Goal: Information Seeking & Learning: Learn about a topic

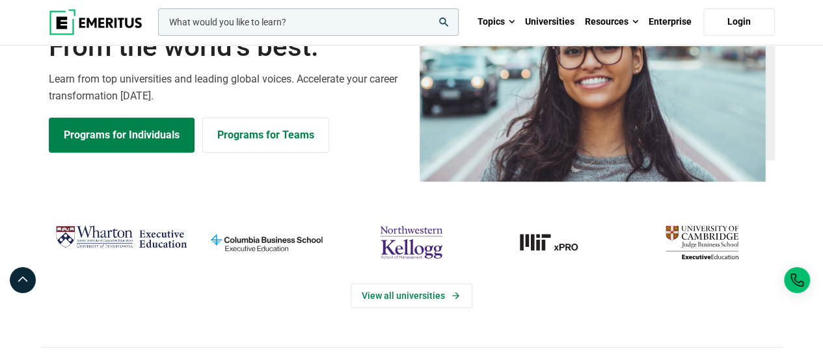
scroll to position [165, 0]
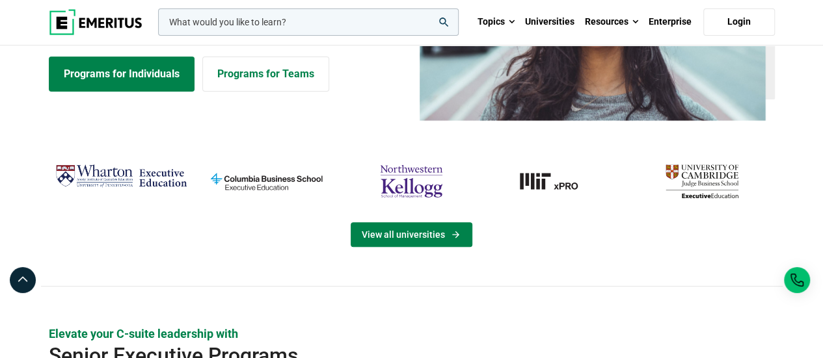
click at [424, 235] on link "View all universities" at bounding box center [412, 234] width 122 height 25
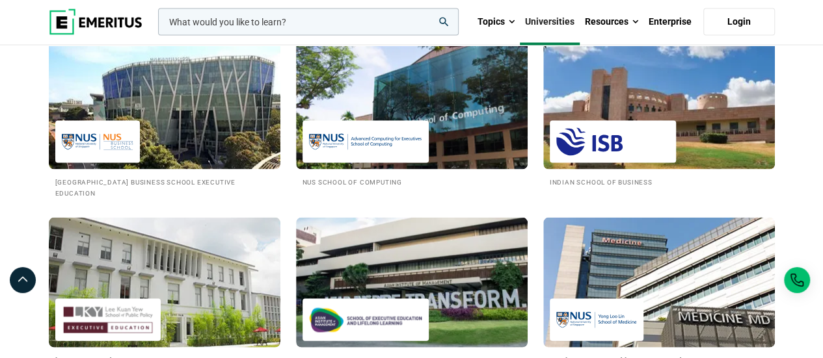
scroll to position [1243, 0]
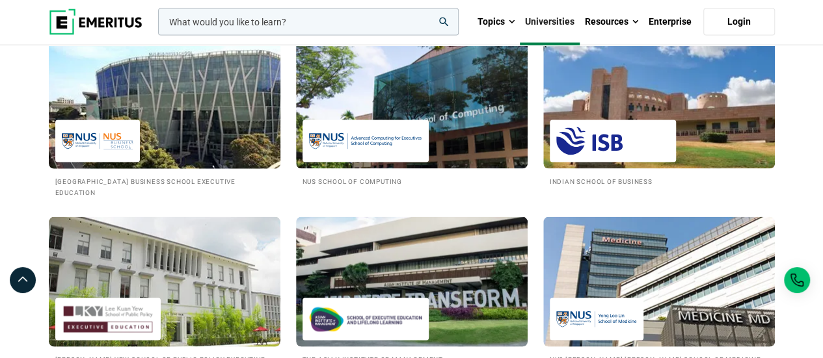
click at [205, 109] on img at bounding box center [164, 104] width 255 height 143
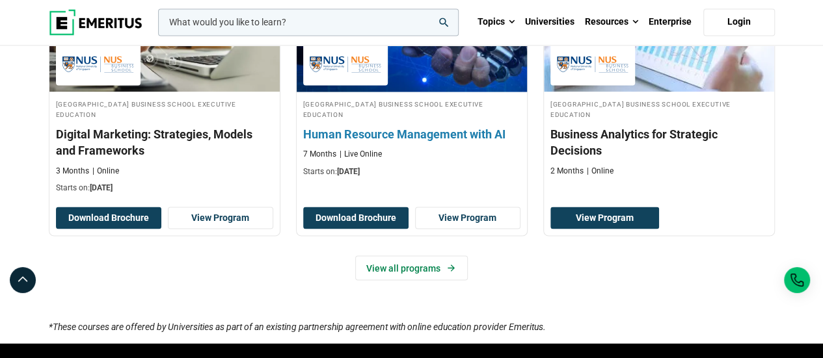
scroll to position [966, 0]
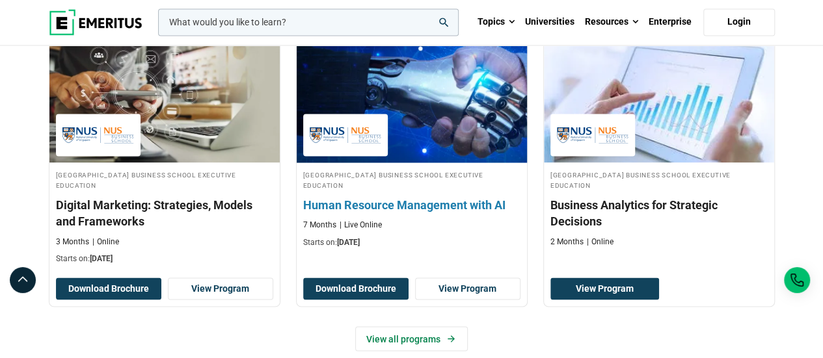
click at [411, 197] on h3 "Human Resource Management with AI" at bounding box center [411, 205] width 217 height 16
